Goal: Use online tool/utility: Utilize a website feature to perform a specific function

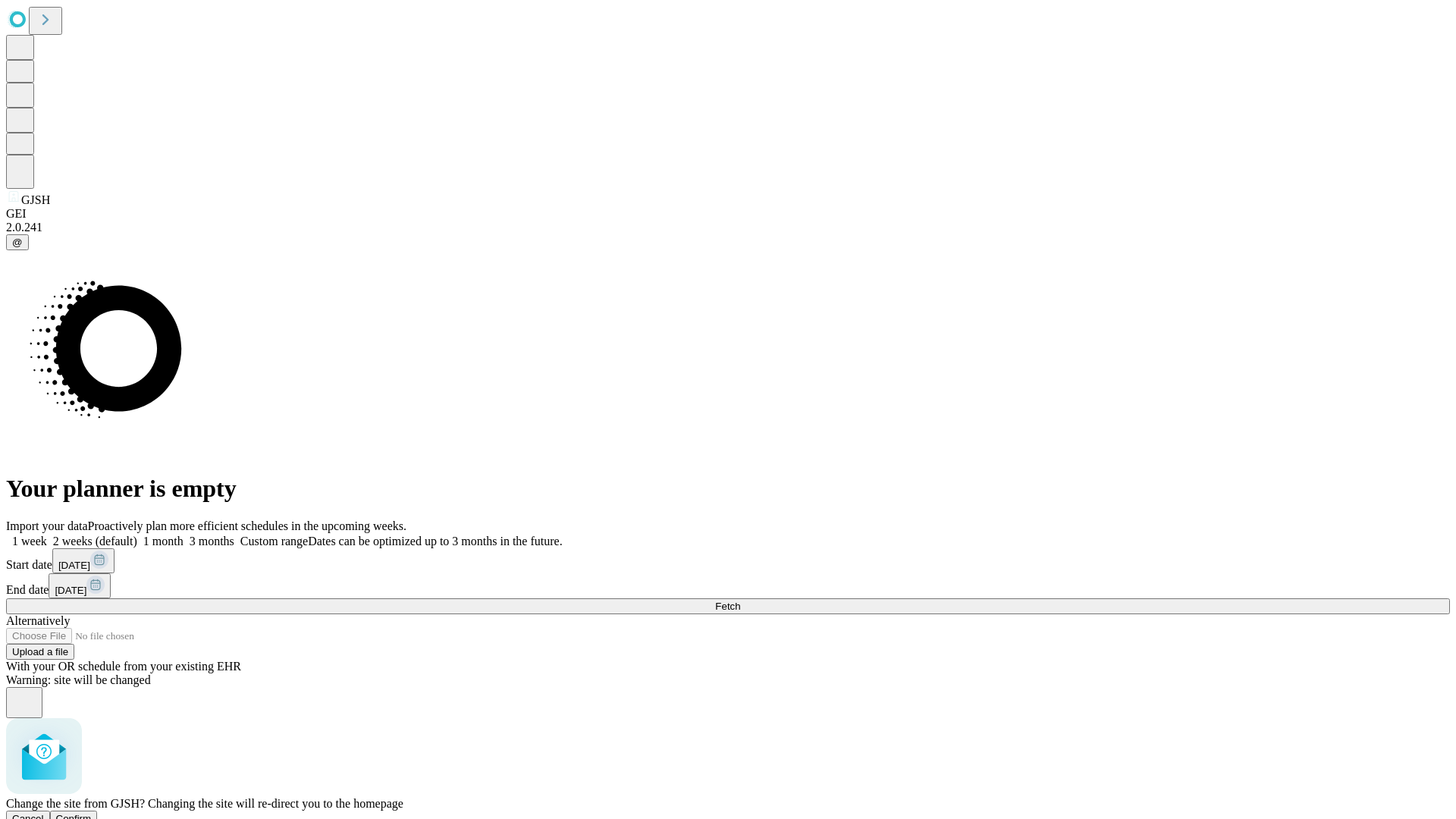
click at [92, 813] on span "Confirm" at bounding box center [73, 818] width 36 height 11
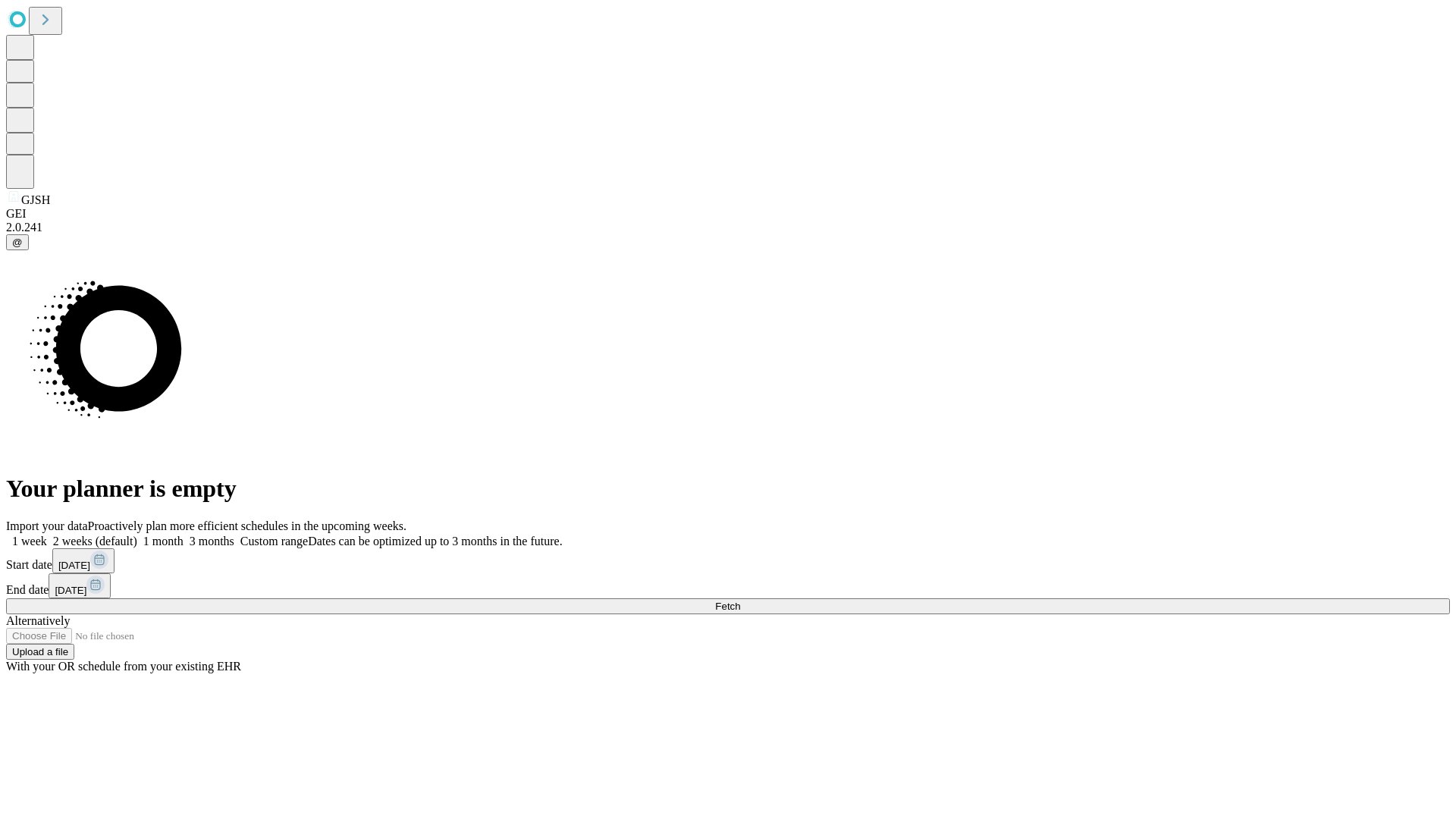
click at [47, 535] on label "1 week" at bounding box center [27, 541] width 41 height 13
click at [740, 601] on span "Fetch" at bounding box center [727, 606] width 25 height 11
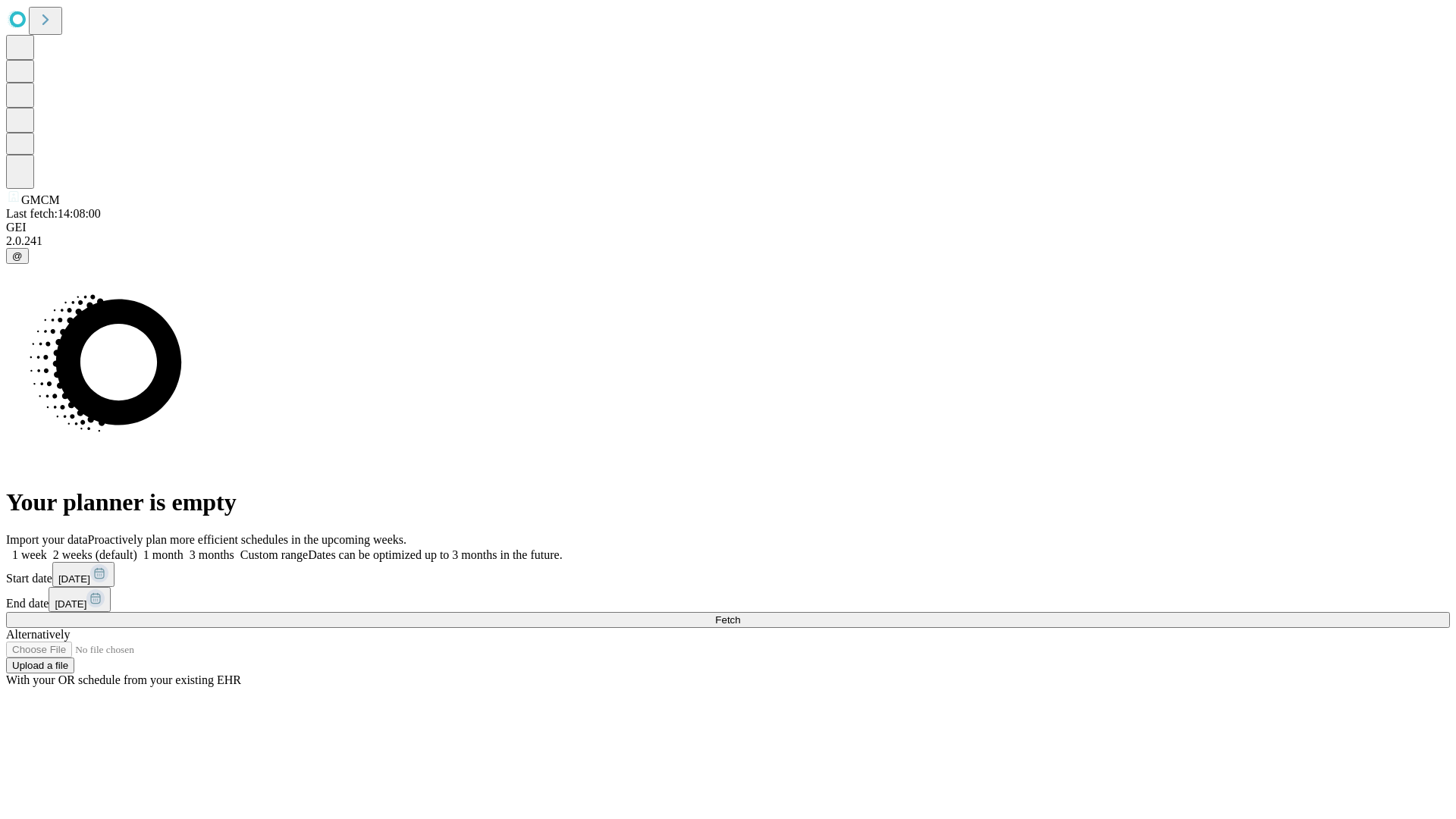
click at [740, 614] on span "Fetch" at bounding box center [727, 619] width 25 height 11
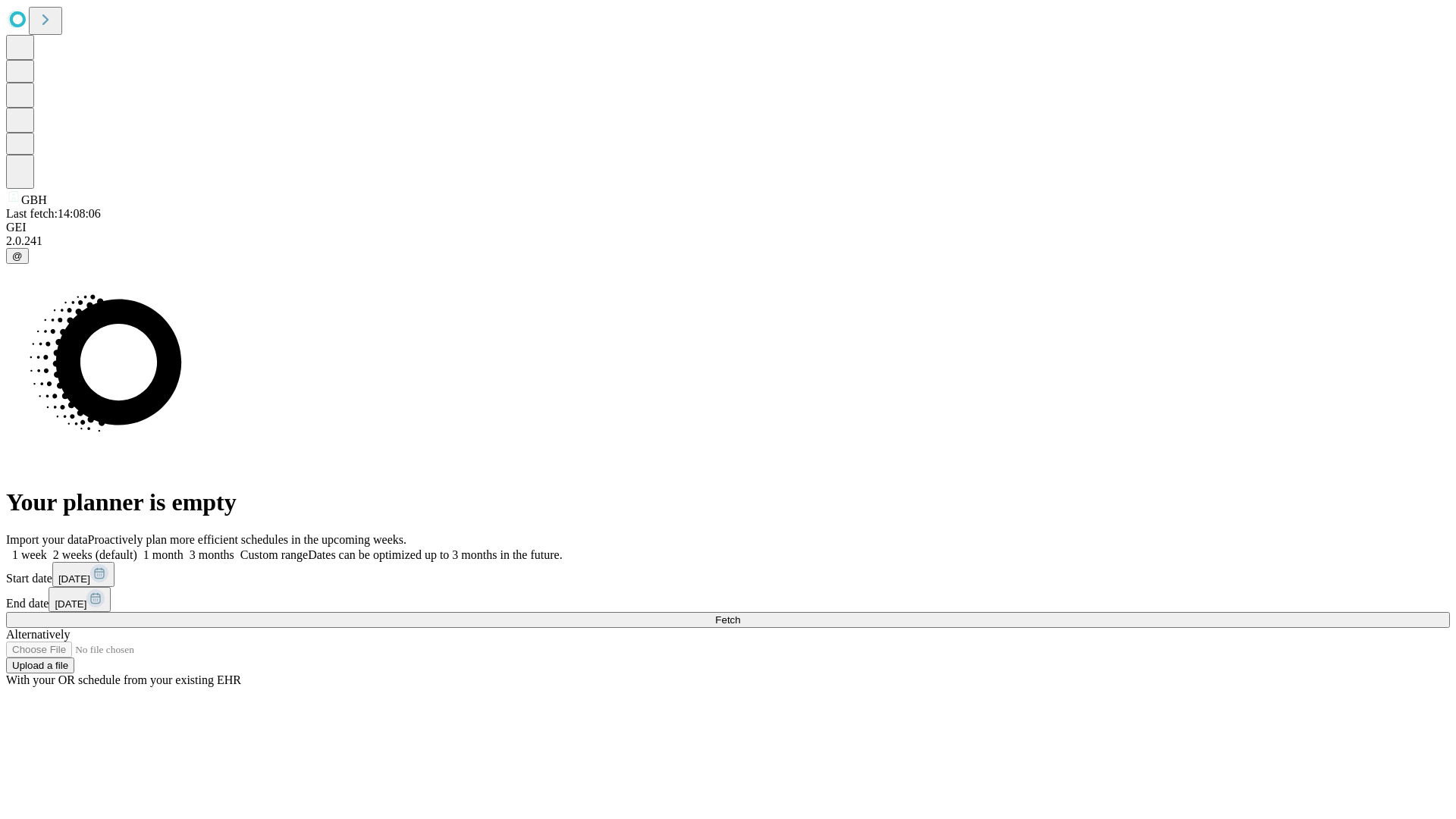
click at [47, 548] on label "1 week" at bounding box center [27, 555] width 41 height 13
click at [740, 614] on span "Fetch" at bounding box center [727, 619] width 25 height 11
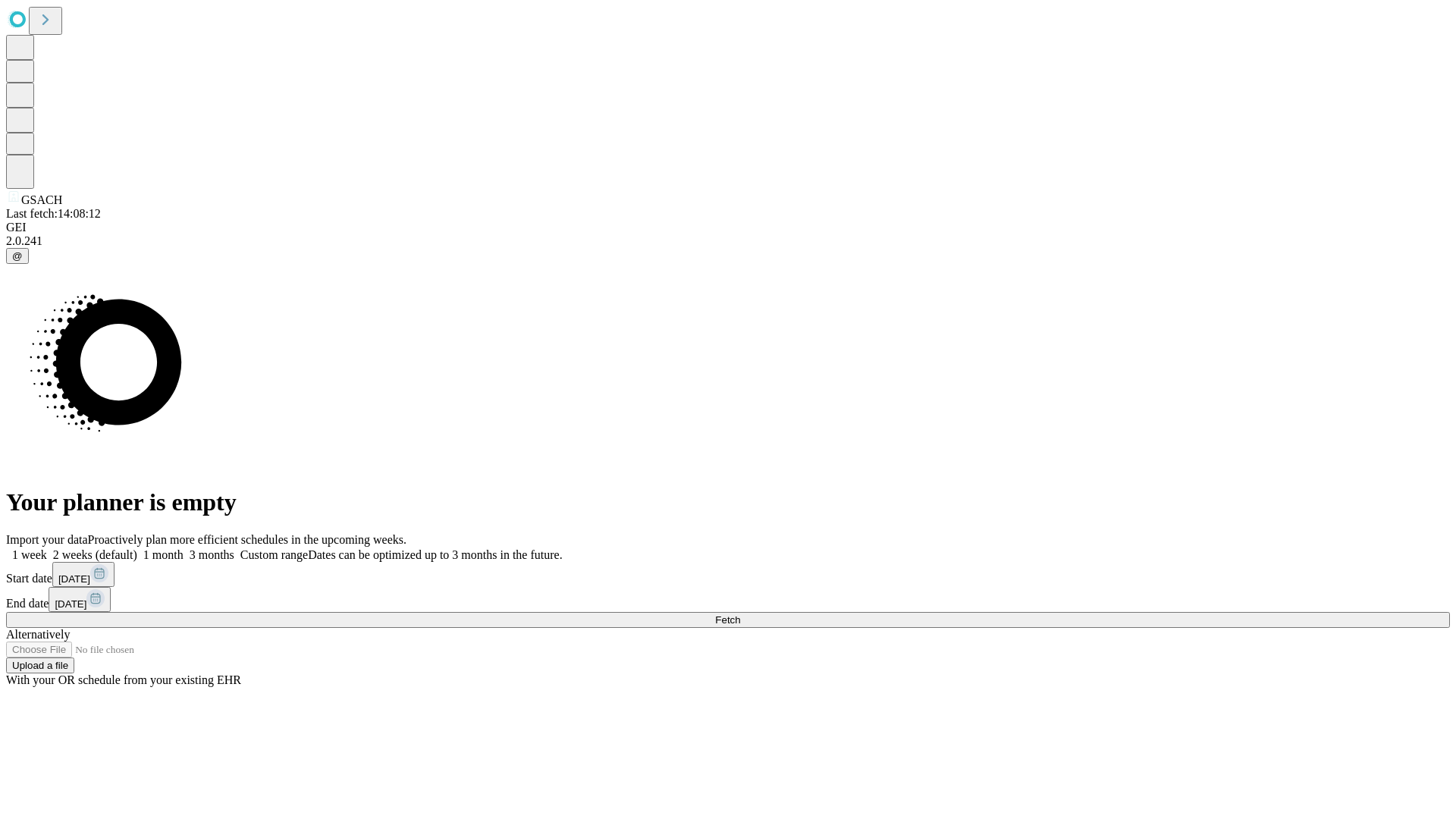
click at [47, 548] on label "1 week" at bounding box center [27, 555] width 41 height 13
click at [740, 614] on span "Fetch" at bounding box center [727, 619] width 25 height 11
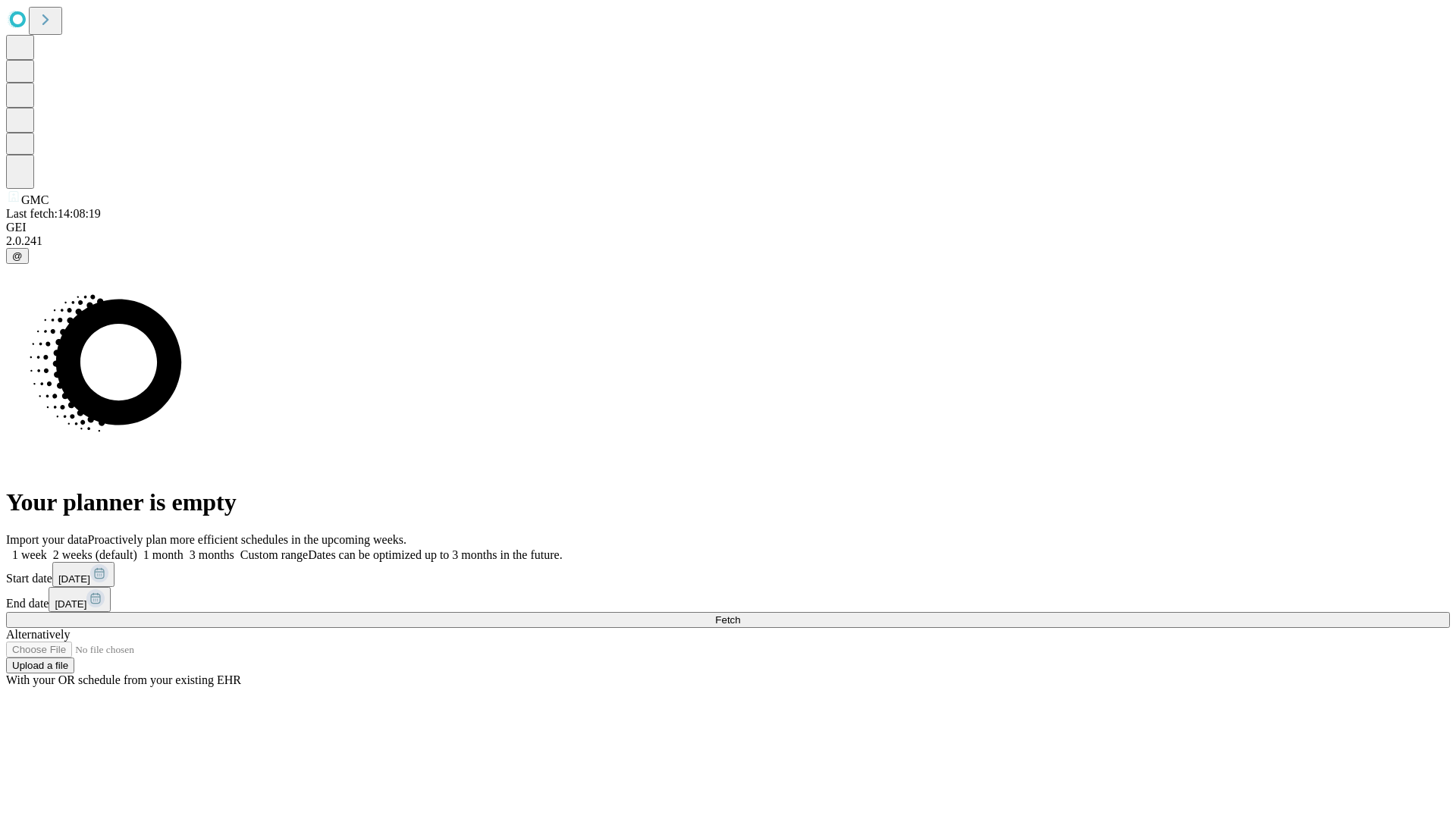
click at [47, 548] on label "1 week" at bounding box center [27, 555] width 41 height 13
click at [740, 614] on span "Fetch" at bounding box center [727, 619] width 25 height 11
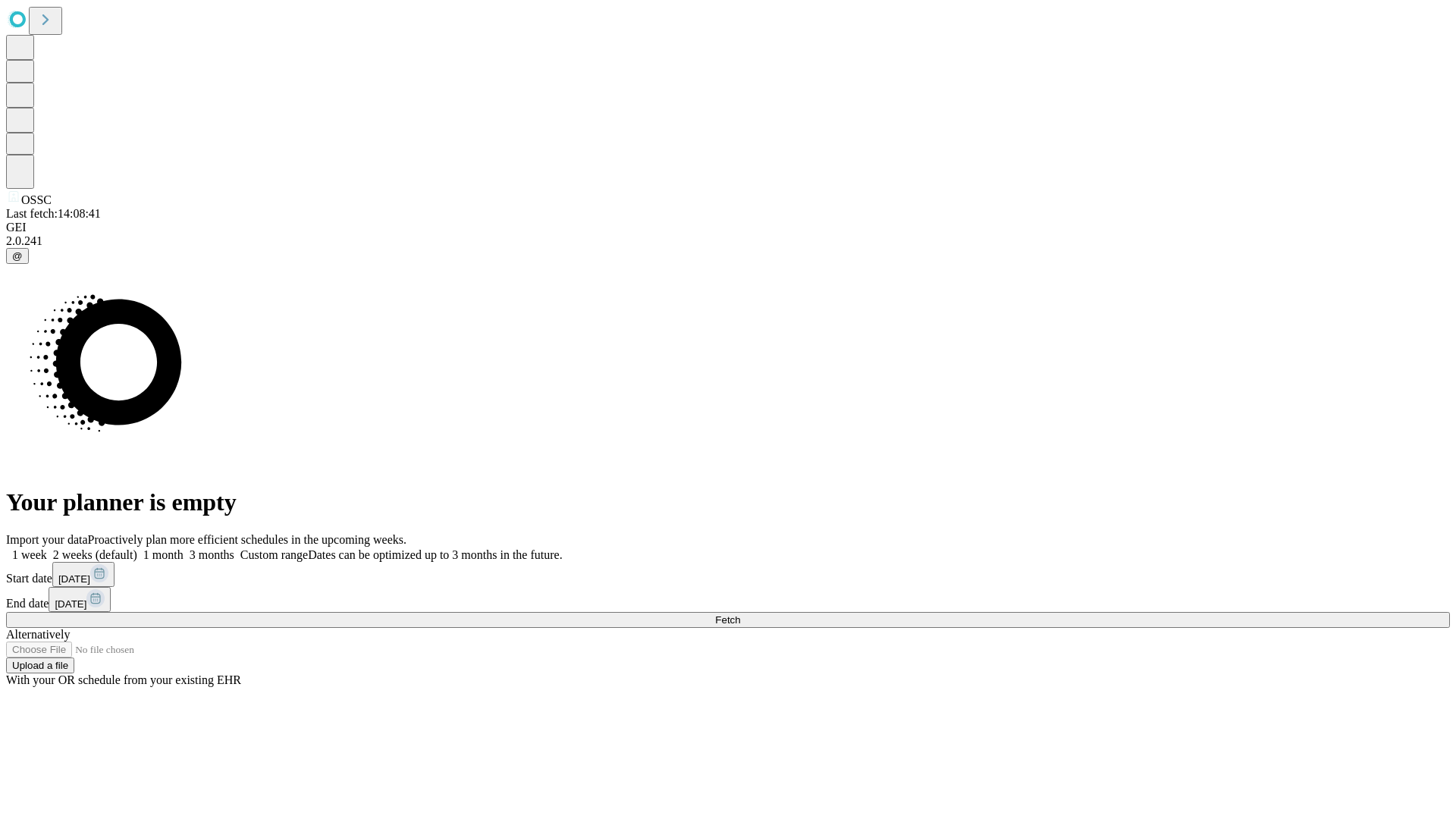
click at [47, 548] on label "1 week" at bounding box center [27, 555] width 41 height 13
click at [740, 614] on span "Fetch" at bounding box center [727, 619] width 25 height 11
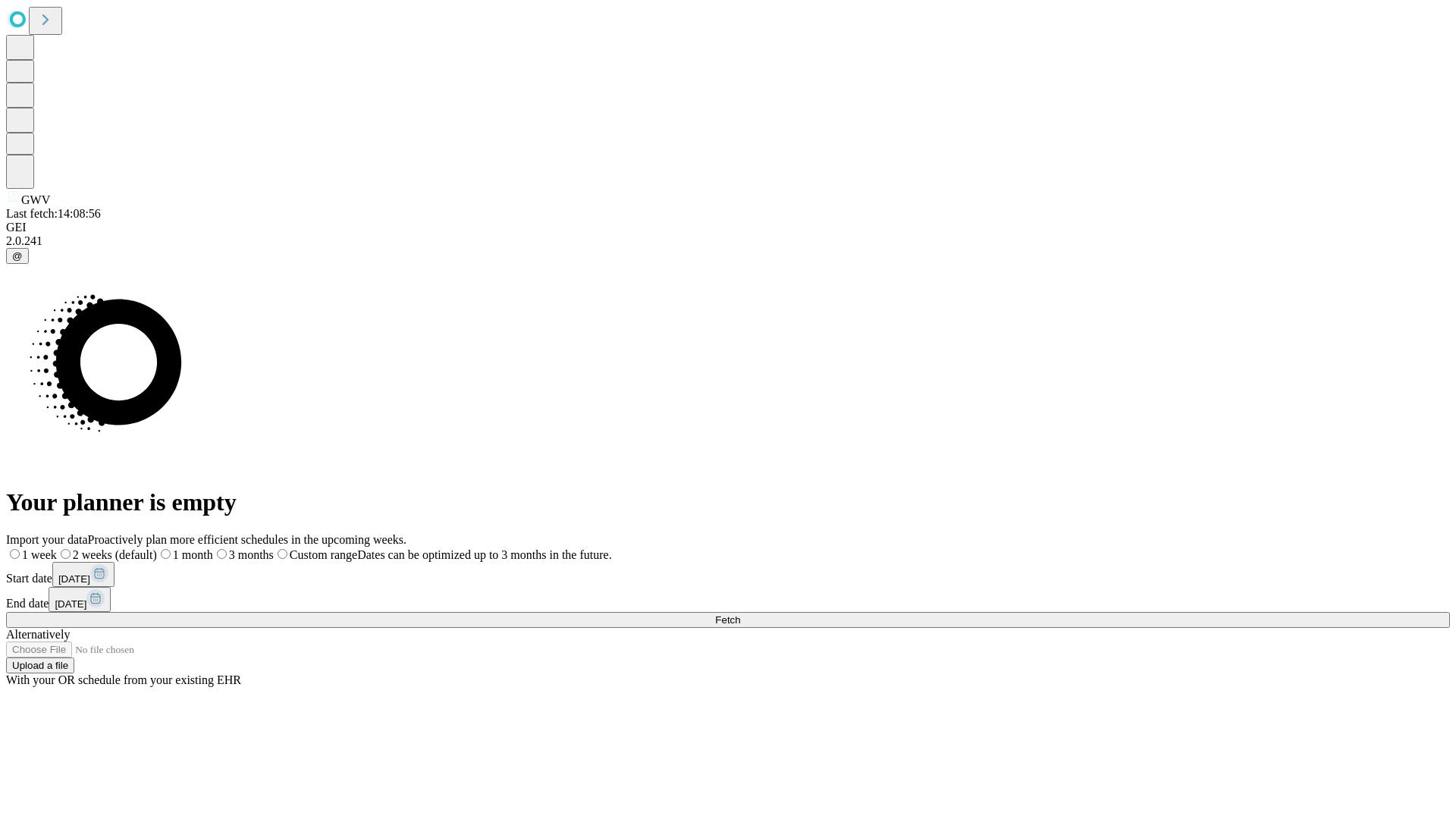
click at [57, 548] on label "1 week" at bounding box center [31, 555] width 50 height 13
click at [740, 614] on span "Fetch" at bounding box center [727, 619] width 25 height 11
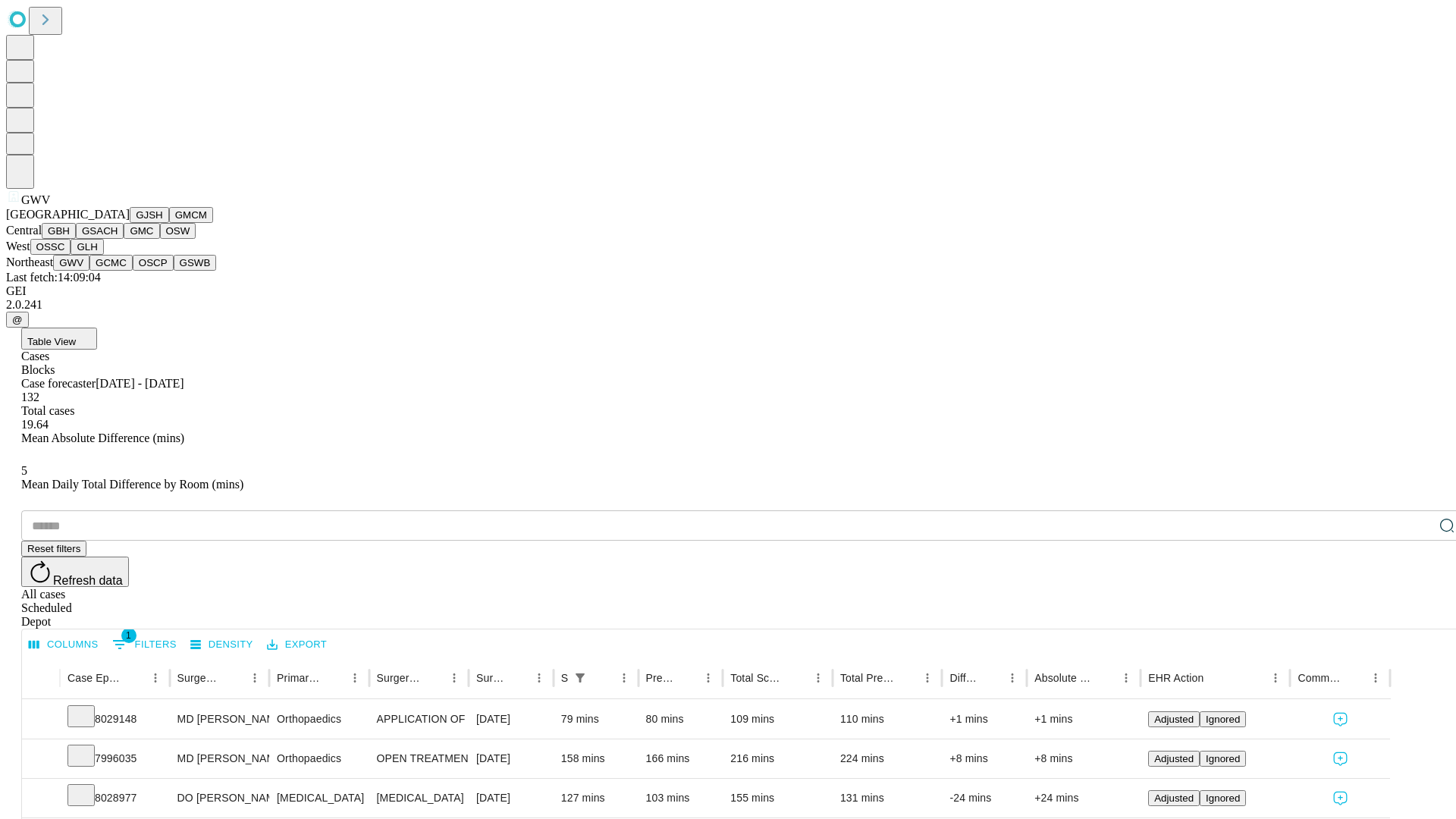
click at [117, 271] on button "GCMC" at bounding box center [111, 262] width 43 height 16
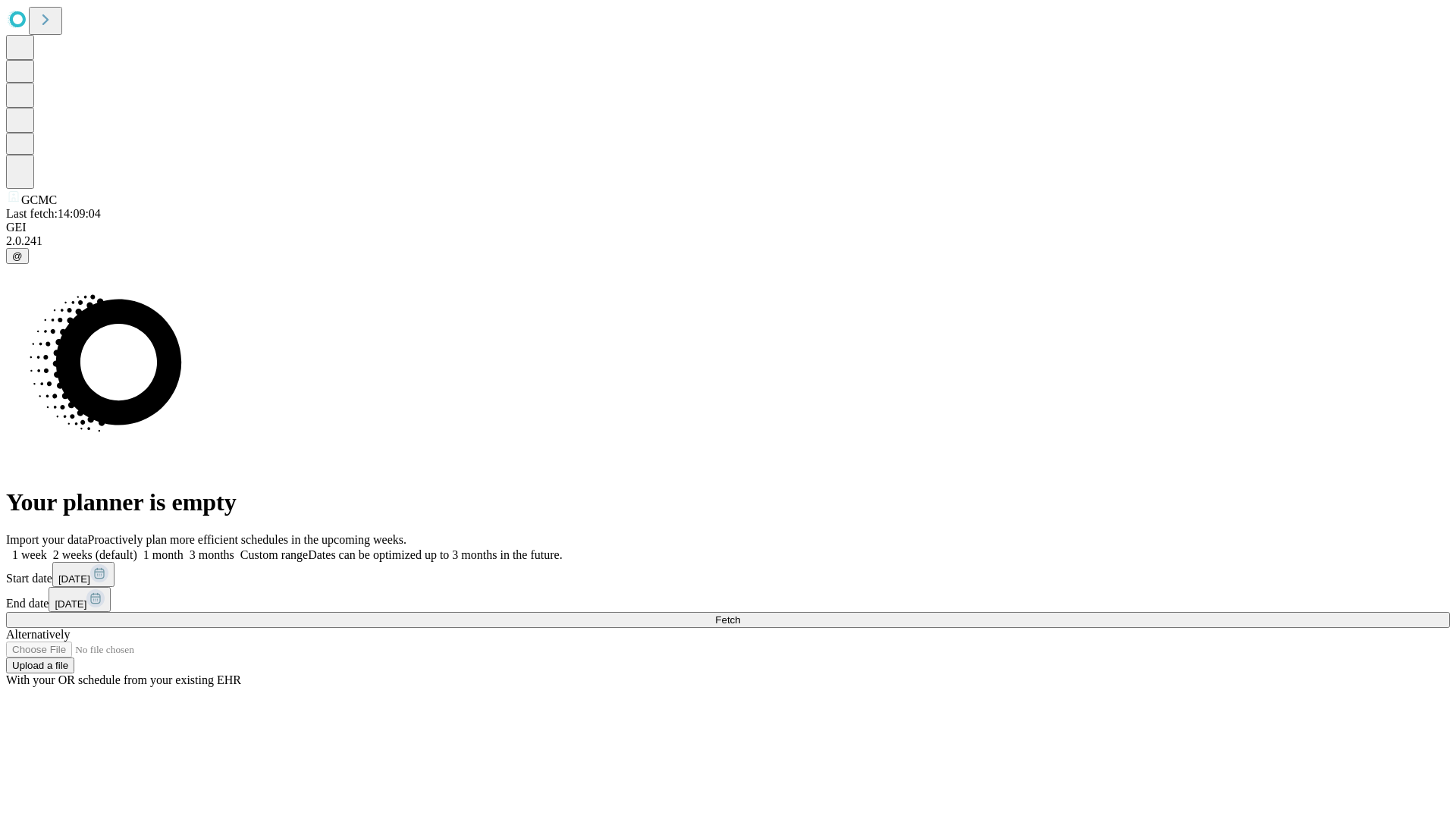
click at [47, 548] on label "1 week" at bounding box center [27, 555] width 41 height 13
click at [740, 614] on span "Fetch" at bounding box center [727, 619] width 25 height 11
